Goal: Complete application form

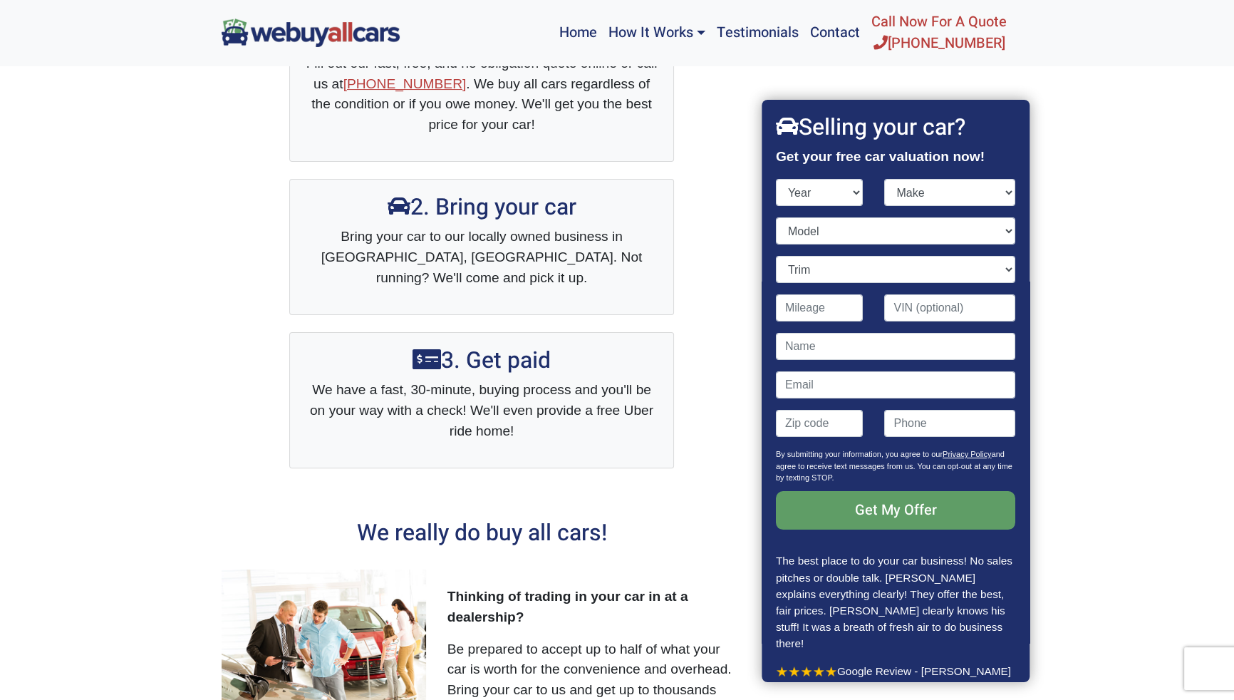
select select "2014"
click at [776, 179] on select "Year [DATE] 2024 2023 2022 2021 2020 2019 2018 2017 2016 2015 2014 2013 2012 20…" at bounding box center [820, 192] width 88 height 27
click at [938, 195] on select "Make" at bounding box center [950, 192] width 131 height 27
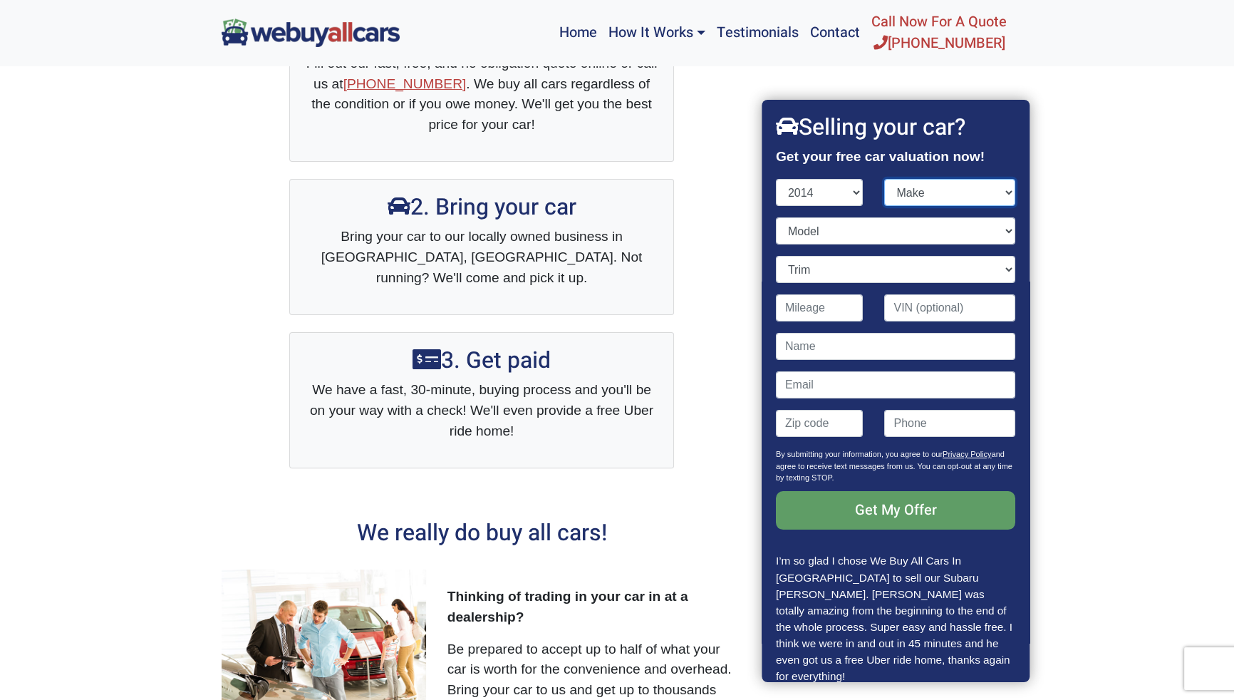
select select "Volkswagen"
click at [885, 179] on select "Make Acura Aston [PERSON_NAME] Audi Bentley BMW Buick Cadillac Chevrolet Chrysl…" at bounding box center [950, 192] width 131 height 27
click at [850, 234] on select "Model" at bounding box center [895, 230] width 239 height 27
select select "Jetta"
click at [776, 217] on select "Model Beetle Beetle Convertible CC Eos Golf Golf GTI Jetta Jetta GLI Jetta Hybr…" at bounding box center [895, 230] width 239 height 27
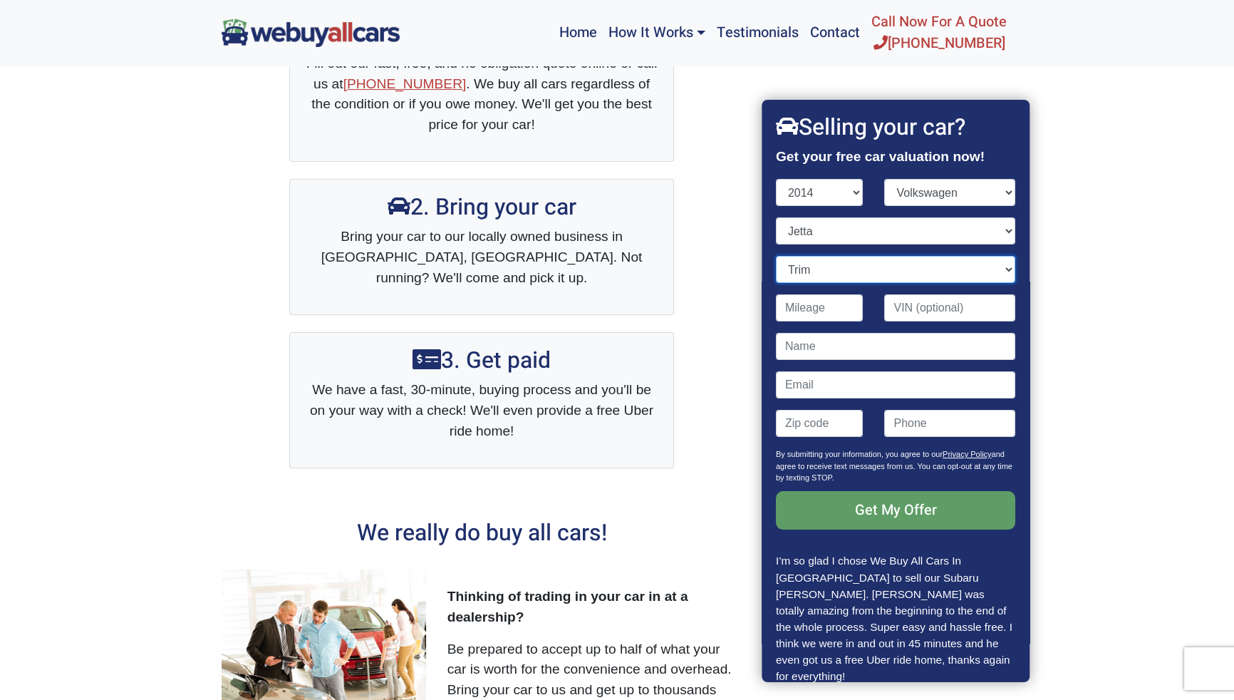
click at [818, 269] on select "Trim" at bounding box center [895, 269] width 239 height 27
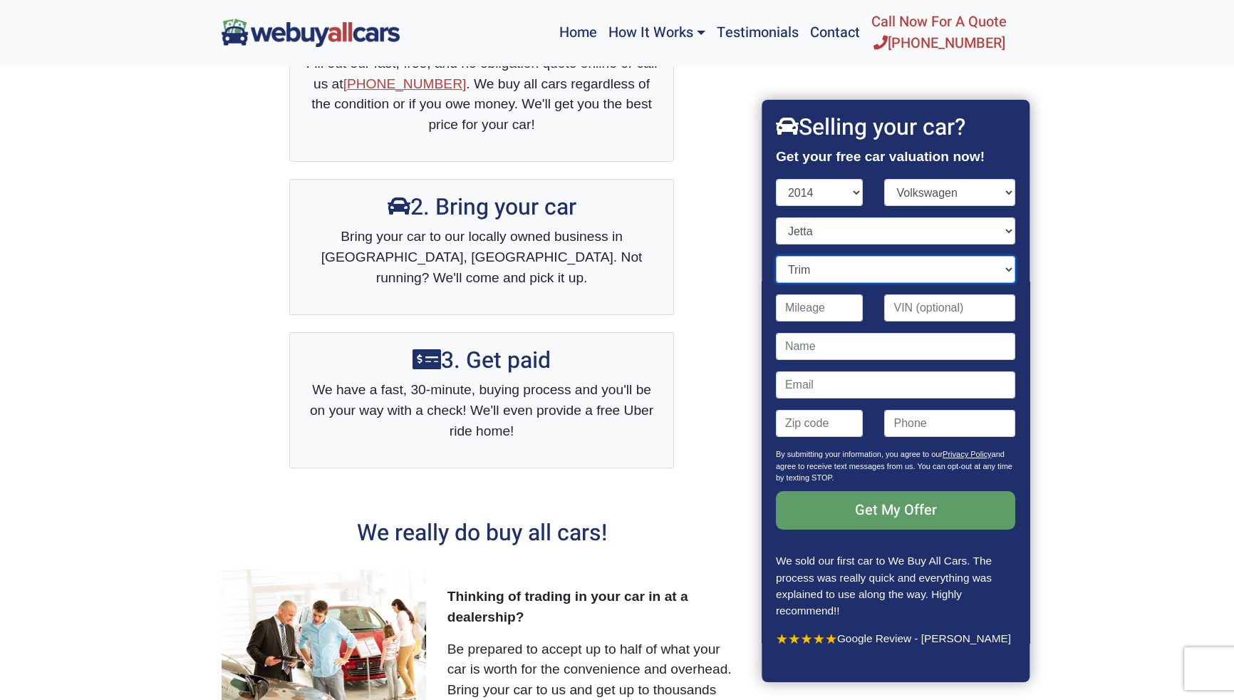
select select "4dr Sedan (2.0L 4cyl)"
click at [776, 256] on select "Trim 4dr Sedan (2.0L 4cyl) S 4dr Sedan (2.0L 4cyl) SE 4dr Sedan (1.8L 4cyl Turb…" at bounding box center [895, 269] width 239 height 27
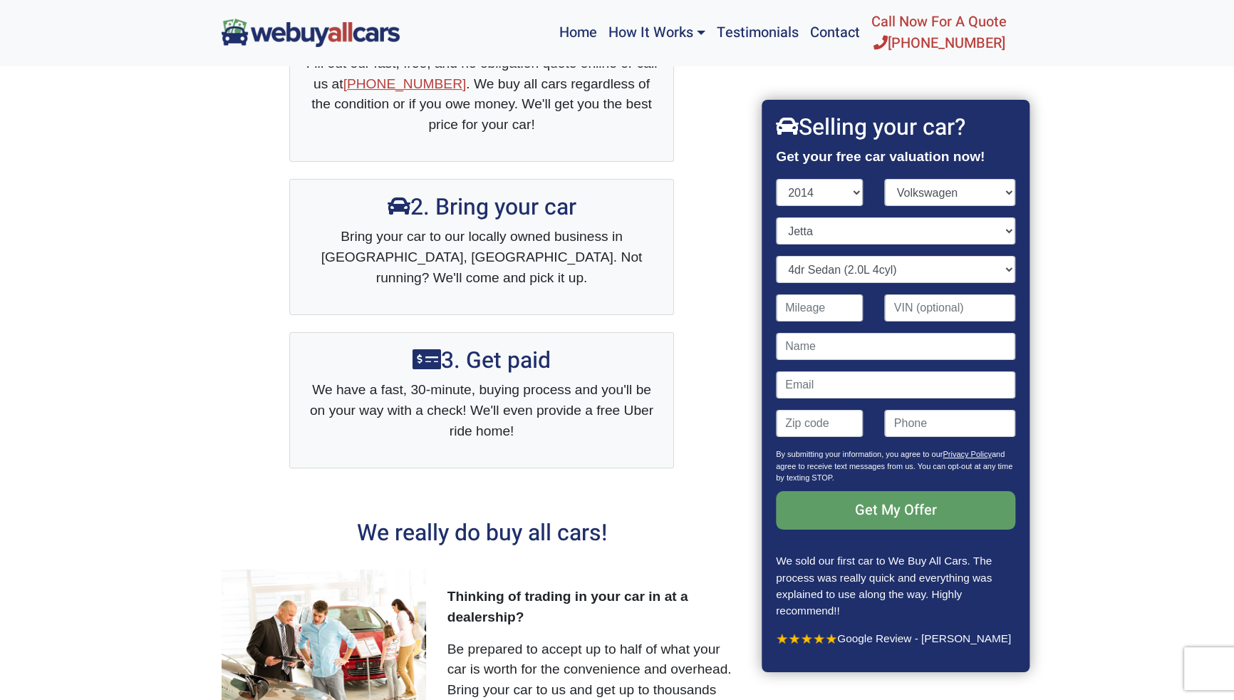
click at [1147, 7] on nav "Home How It Works Sell My Car Used Car Selling Guide Used Car Blog Frequently A…" at bounding box center [617, 33] width 1234 height 66
click at [998, 273] on select "Trim 4dr Sedan (2.0L 4cyl) S 4dr Sedan (2.0L 4cyl) SE 4dr Sedan (1.8L 4cyl Turb…" at bounding box center [895, 269] width 239 height 27
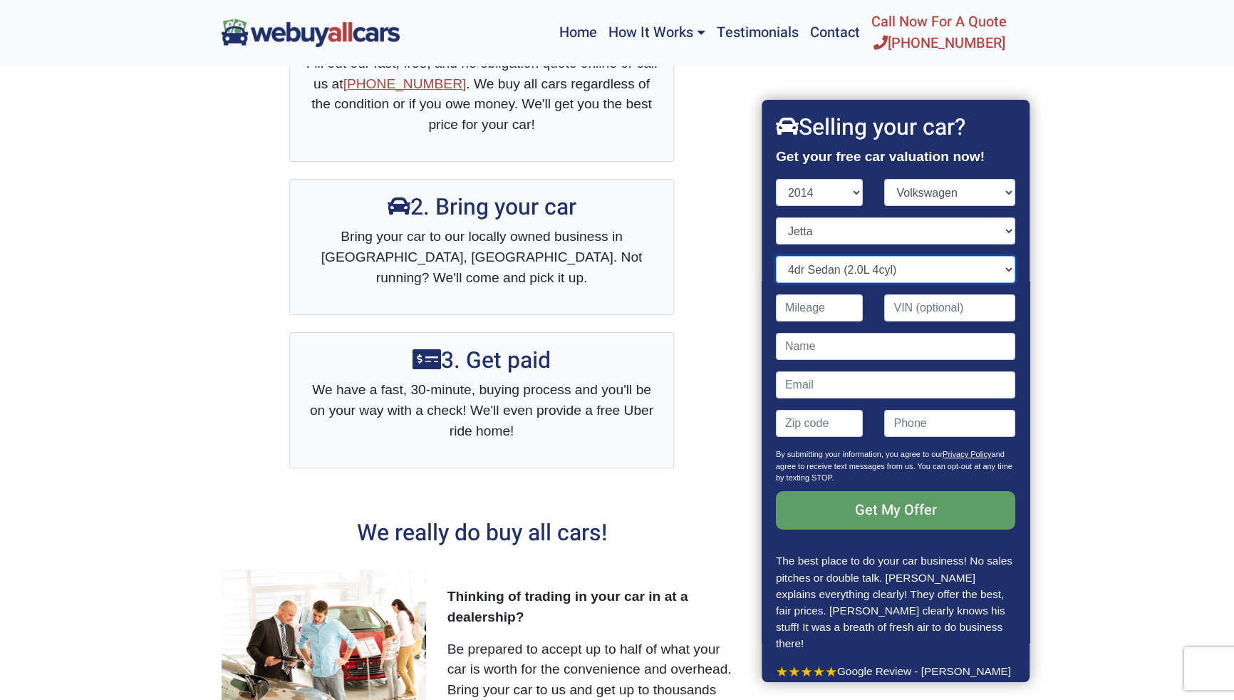
click at [776, 256] on select "Trim 4dr Sedan (2.0L 4cyl) S 4dr Sedan (2.0L 4cyl) SE 4dr Sedan (1.8L 4cyl Turb…" at bounding box center [895, 269] width 239 height 27
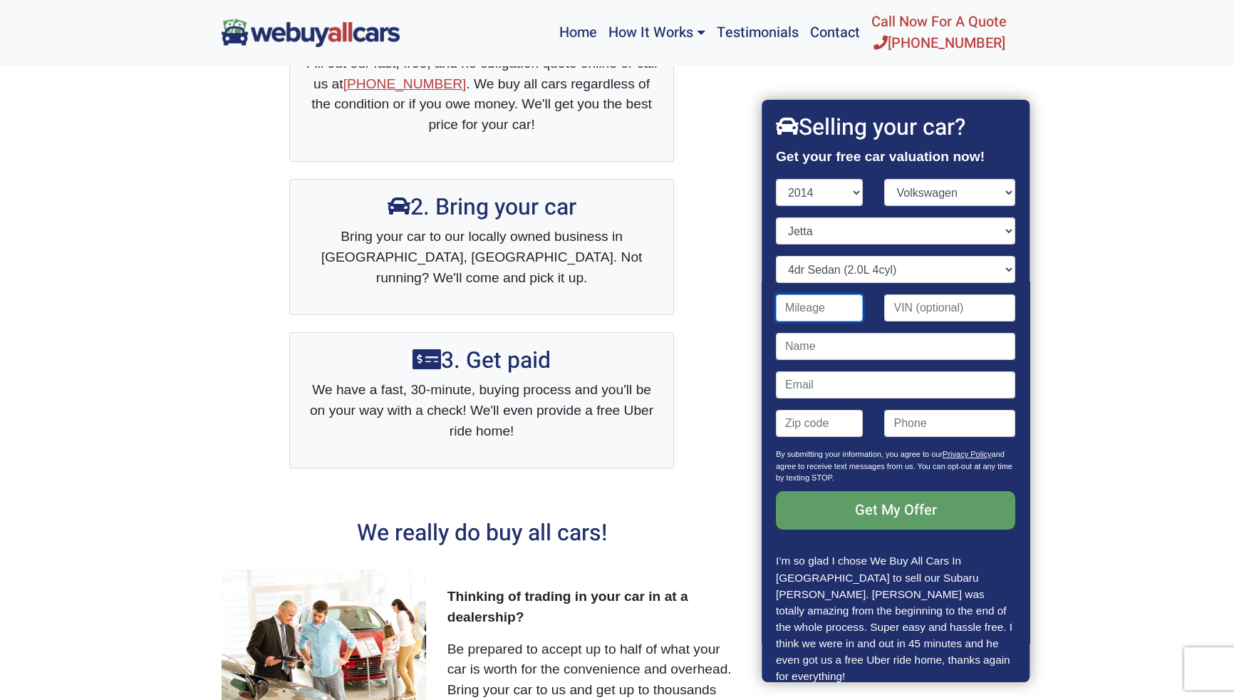
click at [832, 309] on input "Contact form" at bounding box center [820, 307] width 88 height 27
type input "130,000"
click at [891, 348] on input "Contact form" at bounding box center [895, 346] width 239 height 27
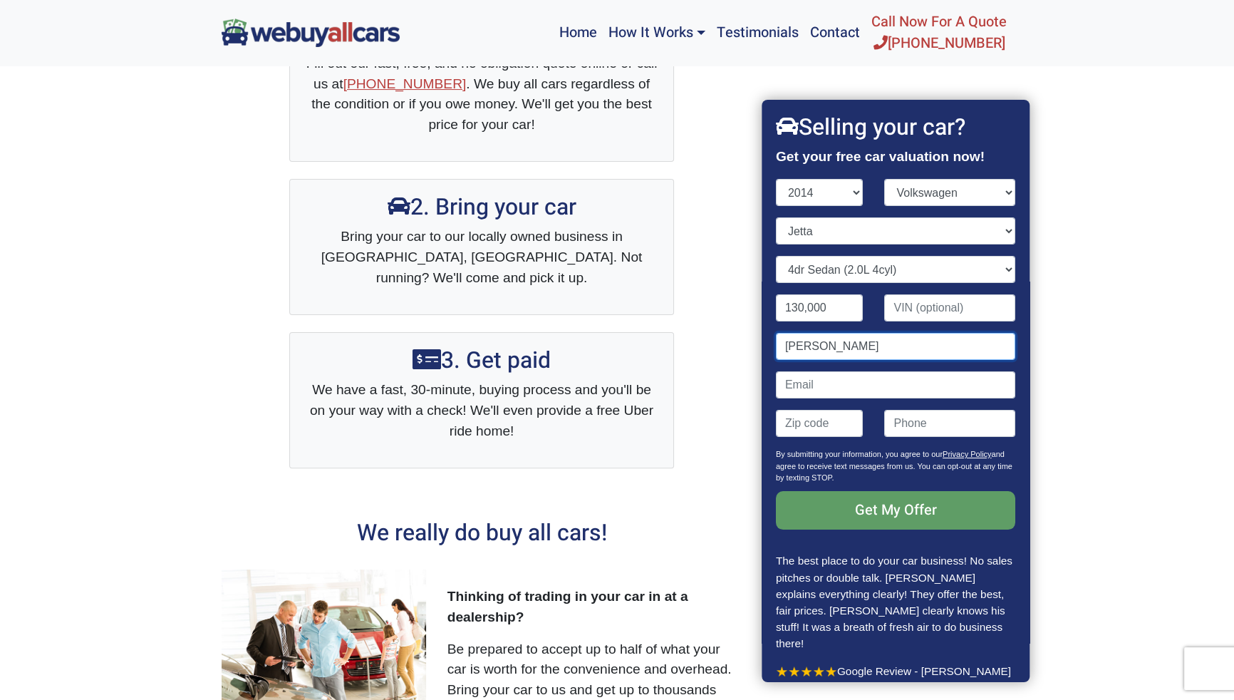
type input "[PERSON_NAME]"
click at [794, 384] on input "Contact form" at bounding box center [895, 384] width 239 height 27
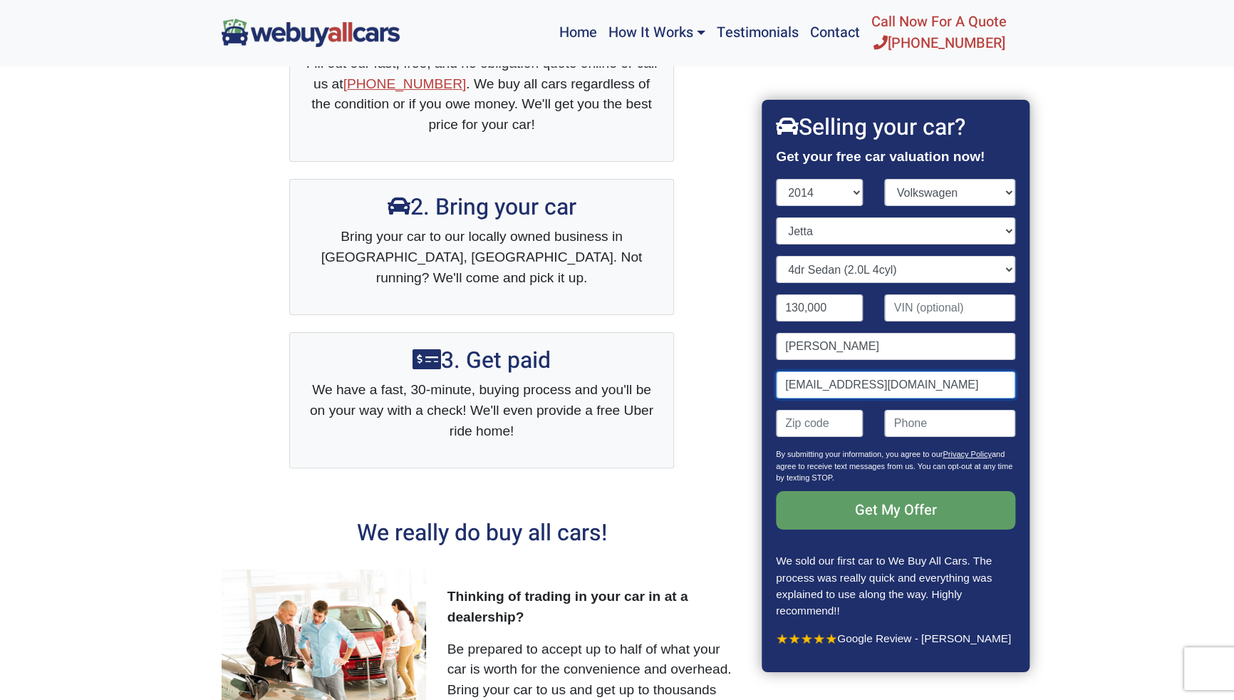
type input "[EMAIL_ADDRESS][DOMAIN_NAME]"
click at [815, 423] on input "Contact form" at bounding box center [820, 423] width 88 height 27
type input "08085"
click at [919, 419] on input "(" at bounding box center [950, 423] width 131 height 27
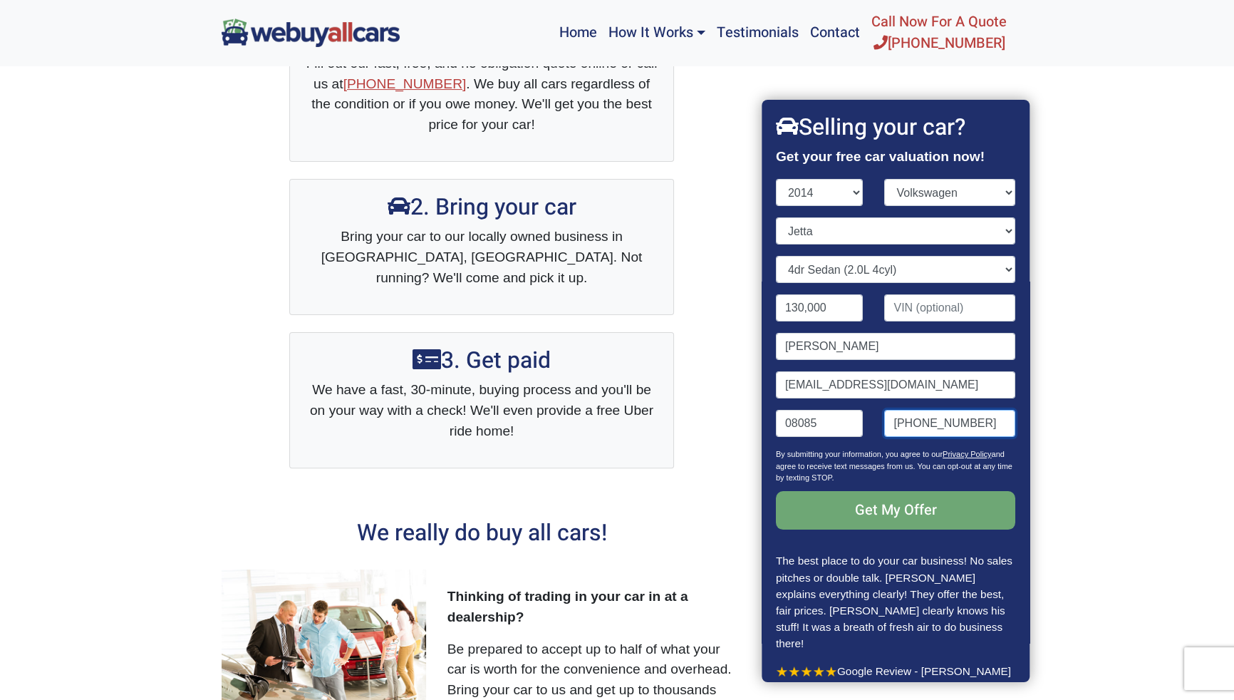
type input "[PHONE_NUMBER]"
click at [886, 513] on input "Get My Offer" at bounding box center [895, 510] width 239 height 38
